Goal: Find specific page/section: Find specific page/section

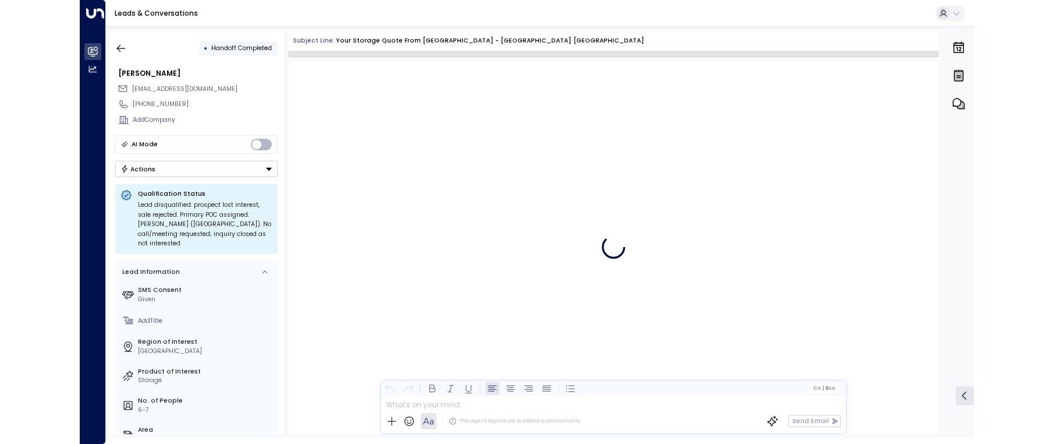
scroll to position [1153, 0]
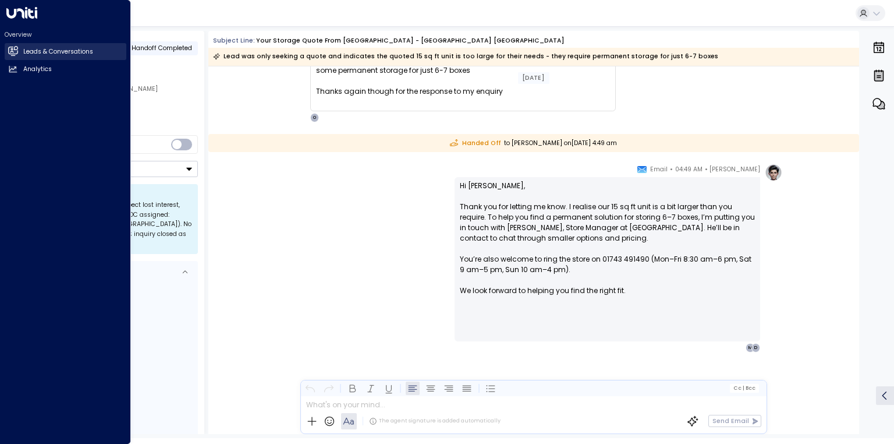
click at [23, 55] on h2 "Leads & Conversations" at bounding box center [58, 51] width 70 height 9
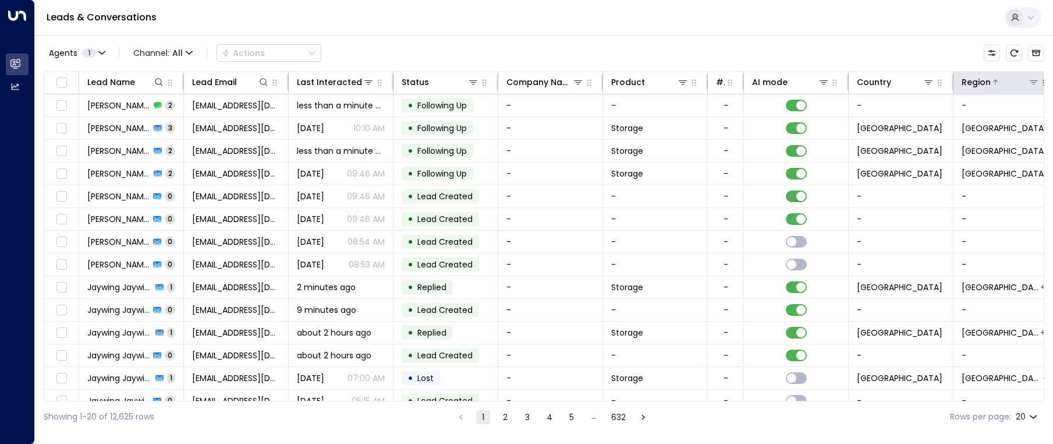
click at [894, 84] on icon at bounding box center [1034, 82] width 8 height 4
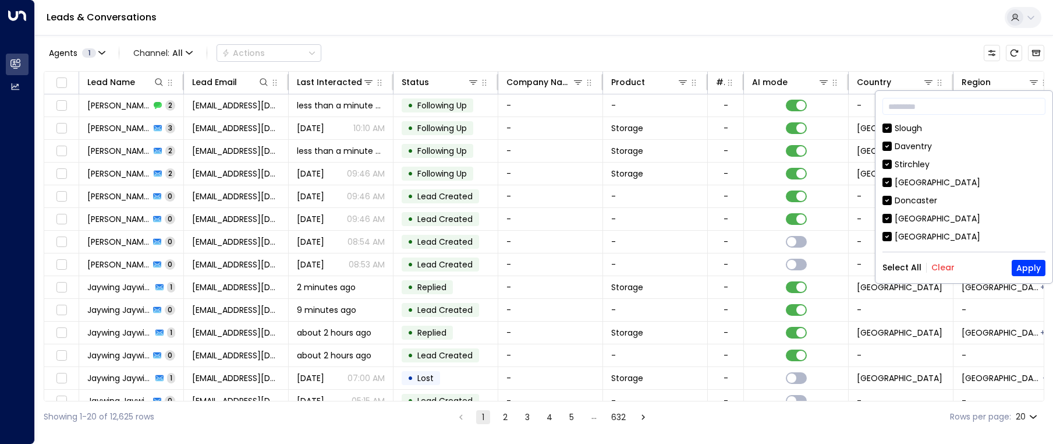
click at [894, 267] on button "Clear" at bounding box center [942, 267] width 23 height 9
click at [894, 218] on div "[GEOGRAPHIC_DATA]" at bounding box center [938, 218] width 86 height 12
click at [894, 262] on button "Apply" at bounding box center [1029, 268] width 34 height 16
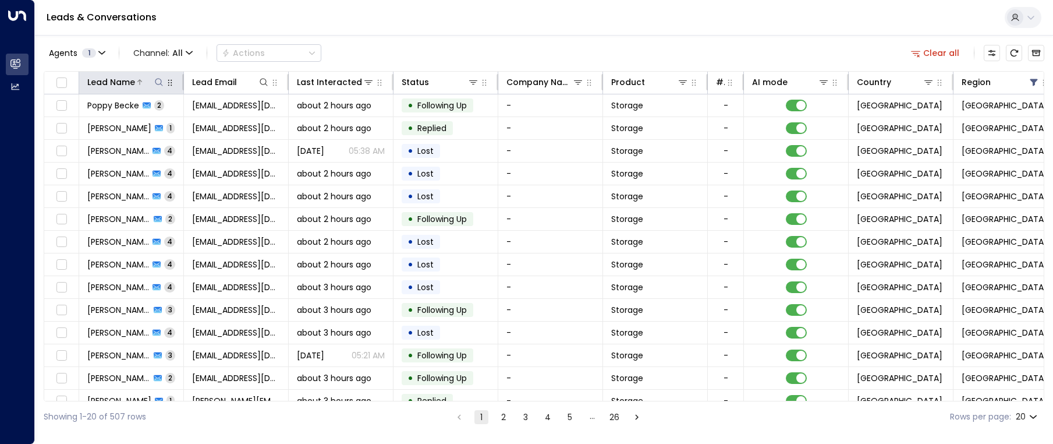
click at [156, 82] on icon at bounding box center [158, 81] width 9 height 9
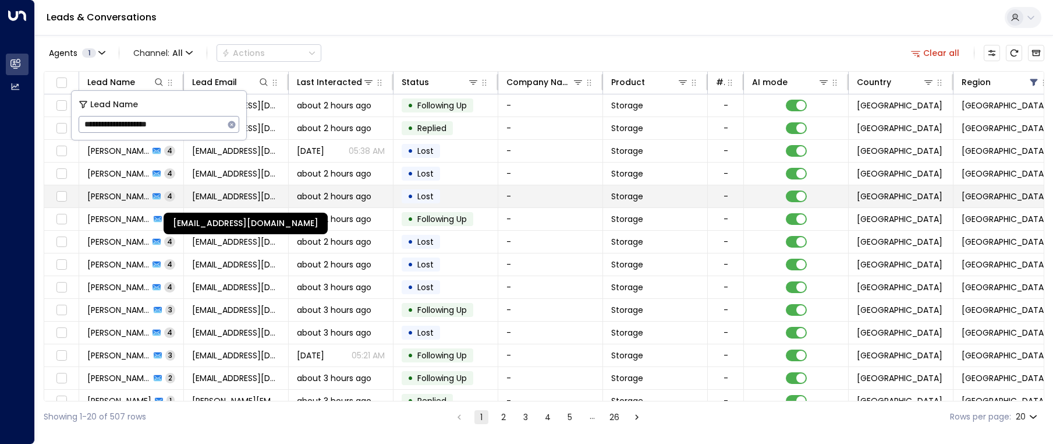
type input "**********"
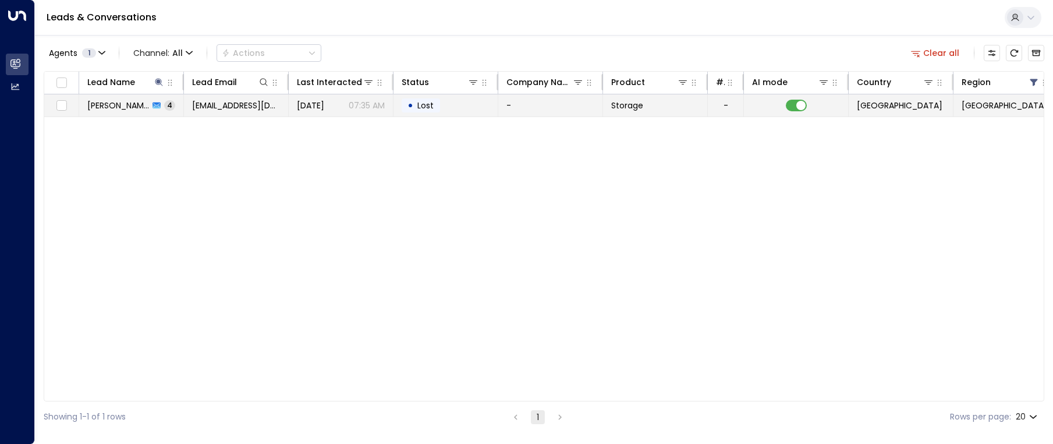
click at [424, 105] on span "Lost" at bounding box center [425, 106] width 16 height 12
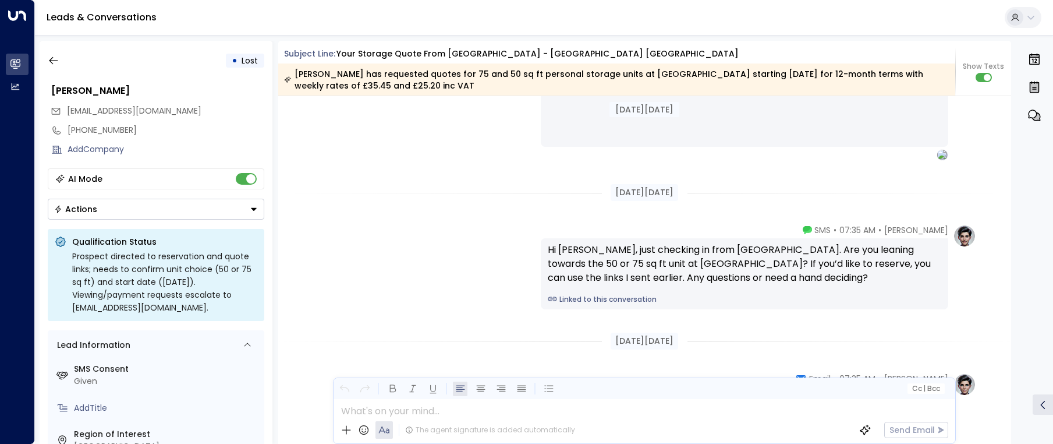
scroll to position [1013, 0]
